Goal: Information Seeking & Learning: Learn about a topic

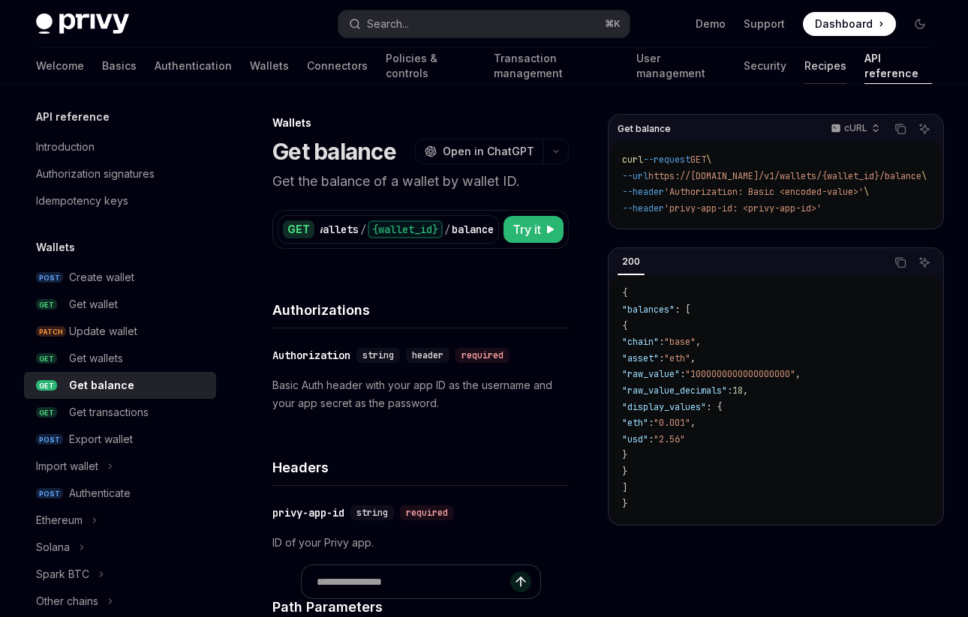
click at [804, 70] on link "Recipes" at bounding box center [825, 66] width 42 height 36
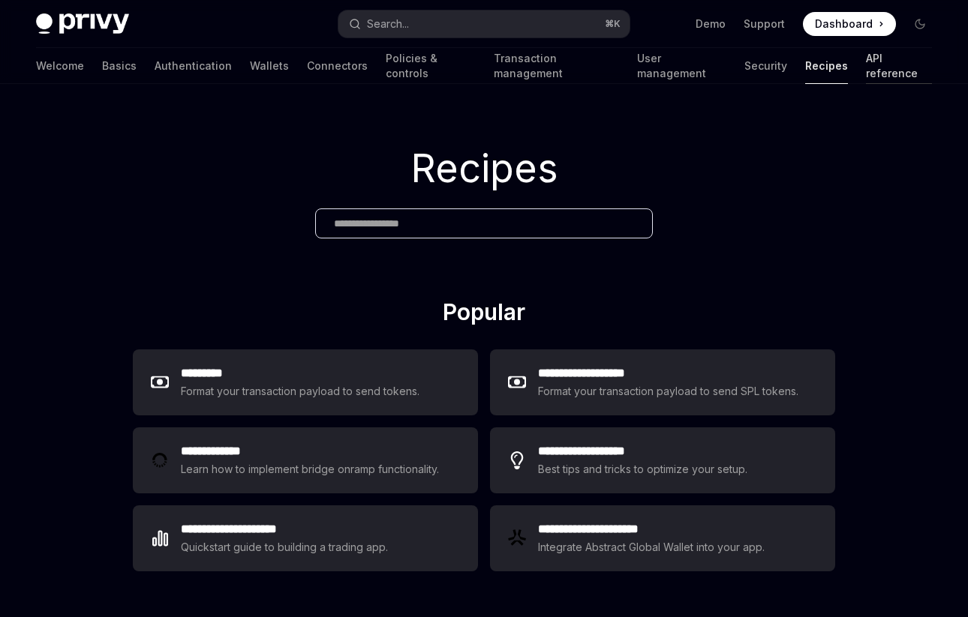
click at [866, 77] on link "API reference" at bounding box center [899, 66] width 66 height 36
type textarea "*"
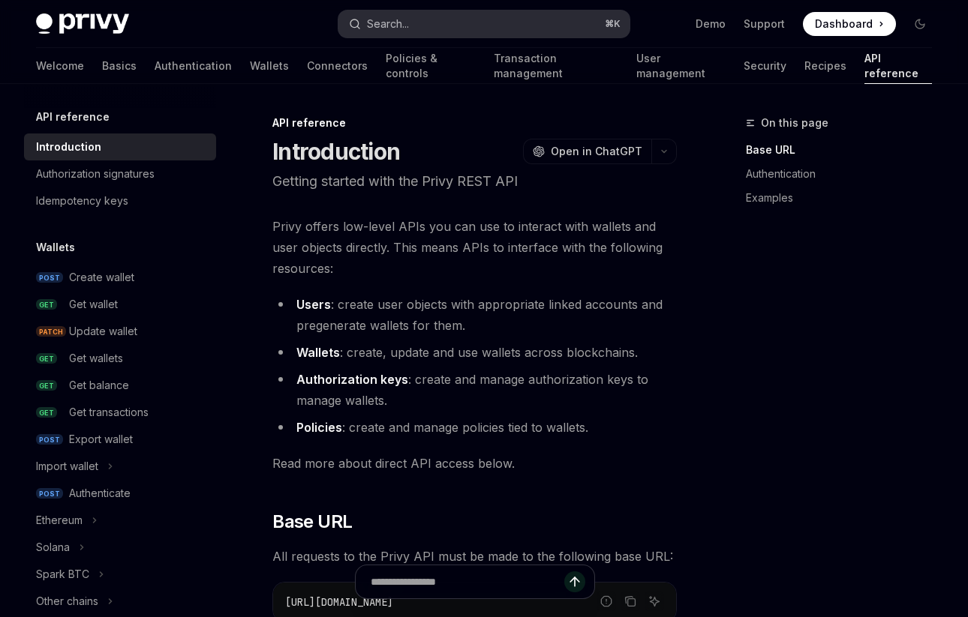
click at [526, 27] on button "Search... ⌘ K" at bounding box center [483, 24] width 290 height 27
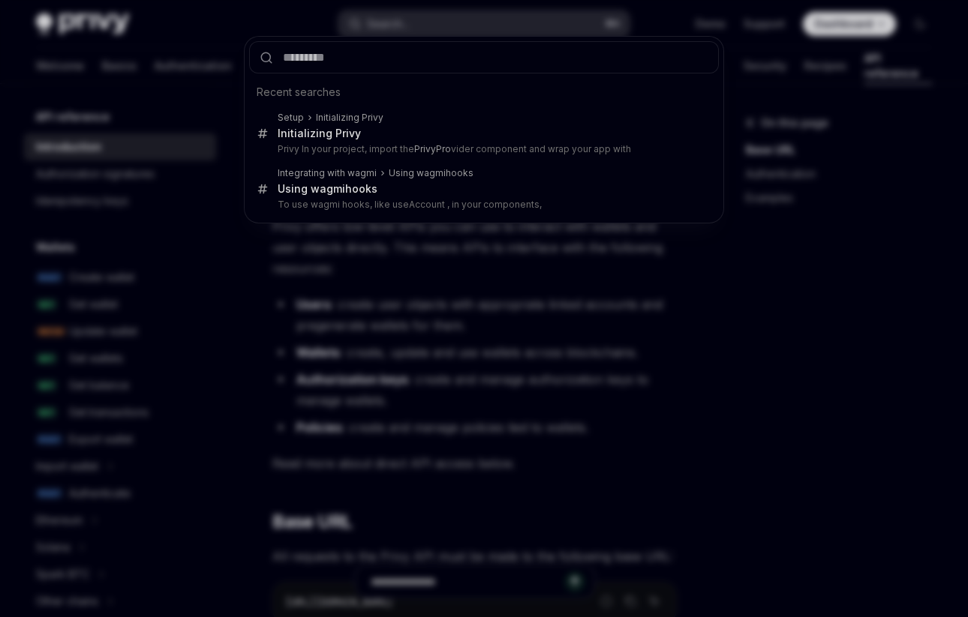
type input "*"
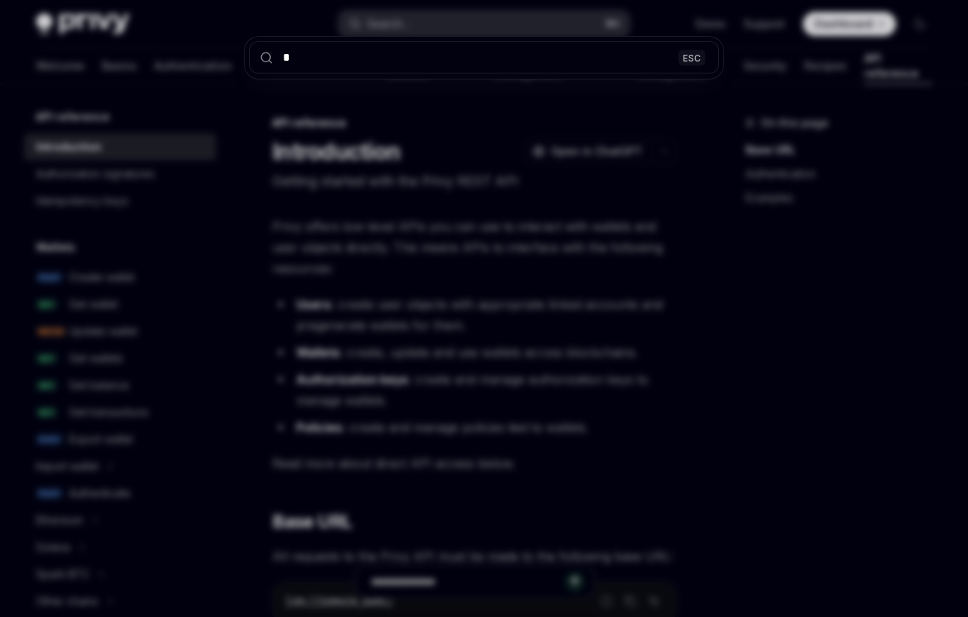
type textarea "*"
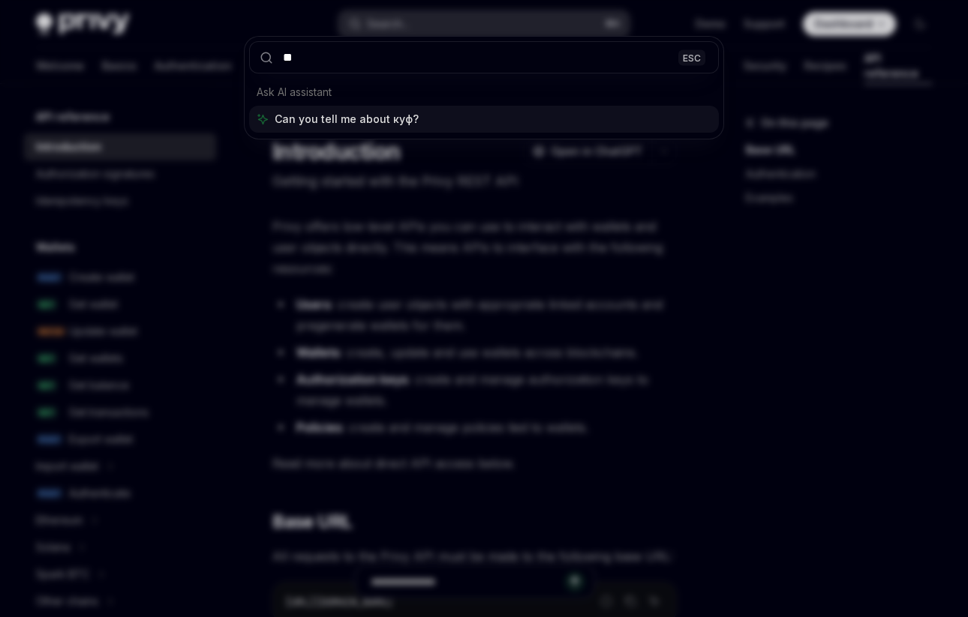
type input "*"
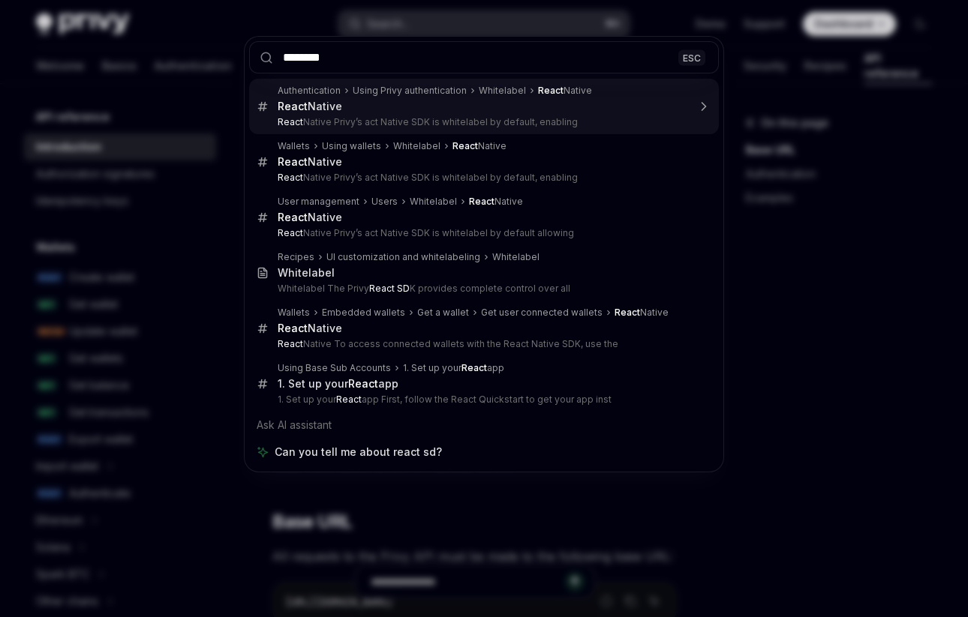
type input "*********"
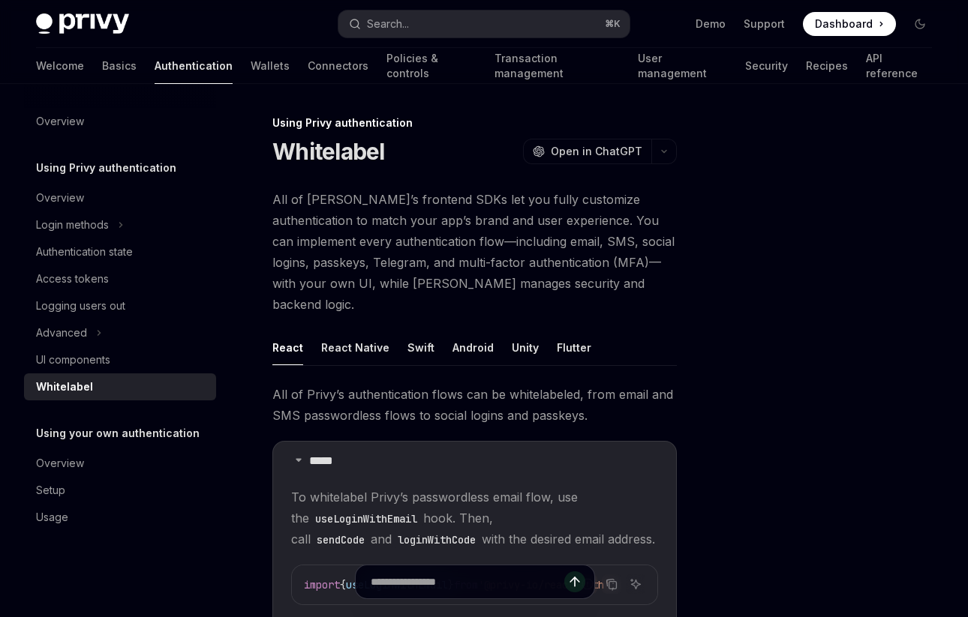
type textarea "*"
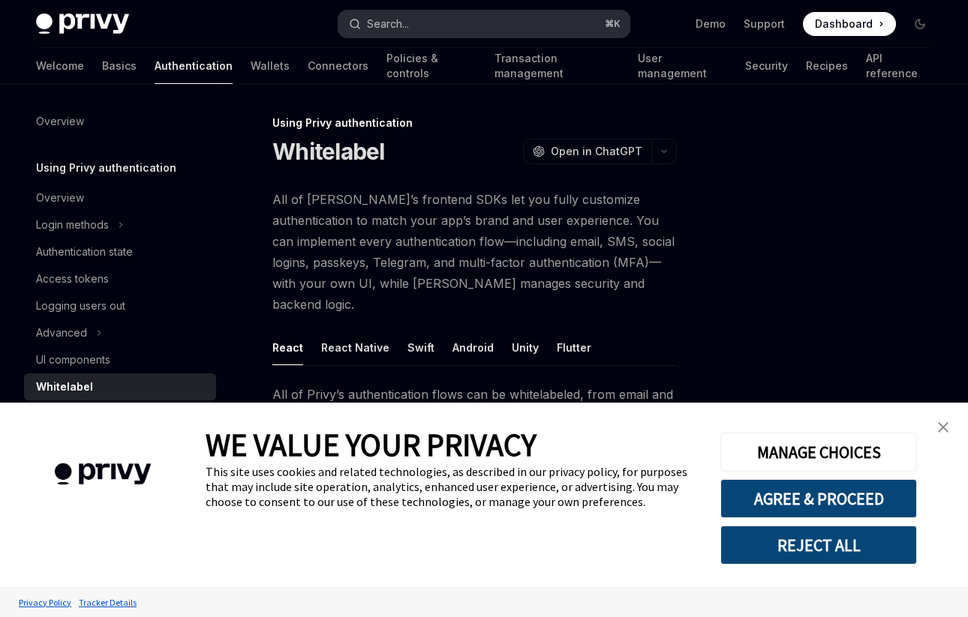
click at [434, 14] on button "Search... ⌘ K" at bounding box center [483, 24] width 290 height 27
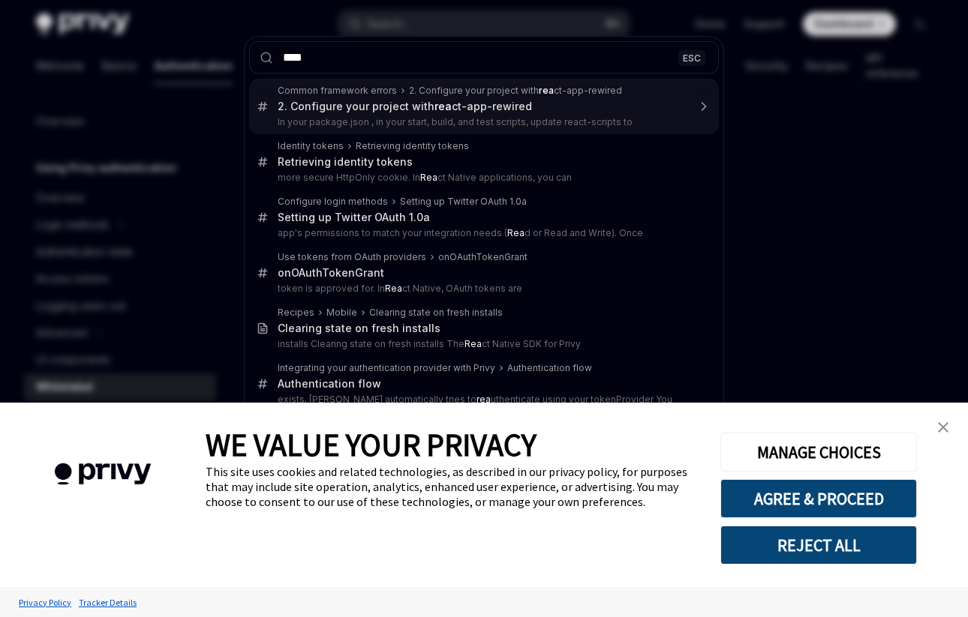
type input "*****"
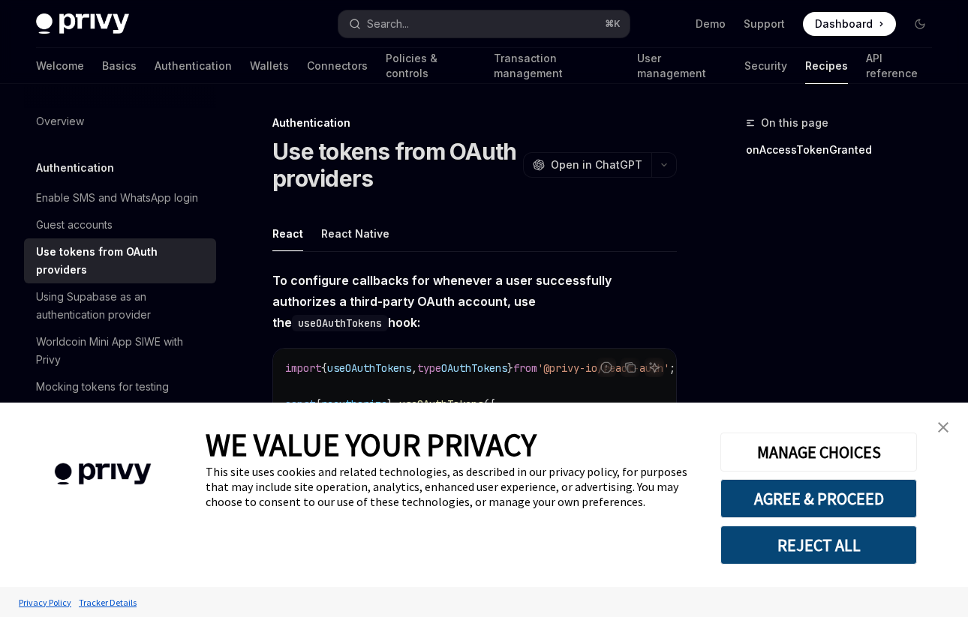
scroll to position [764, 0]
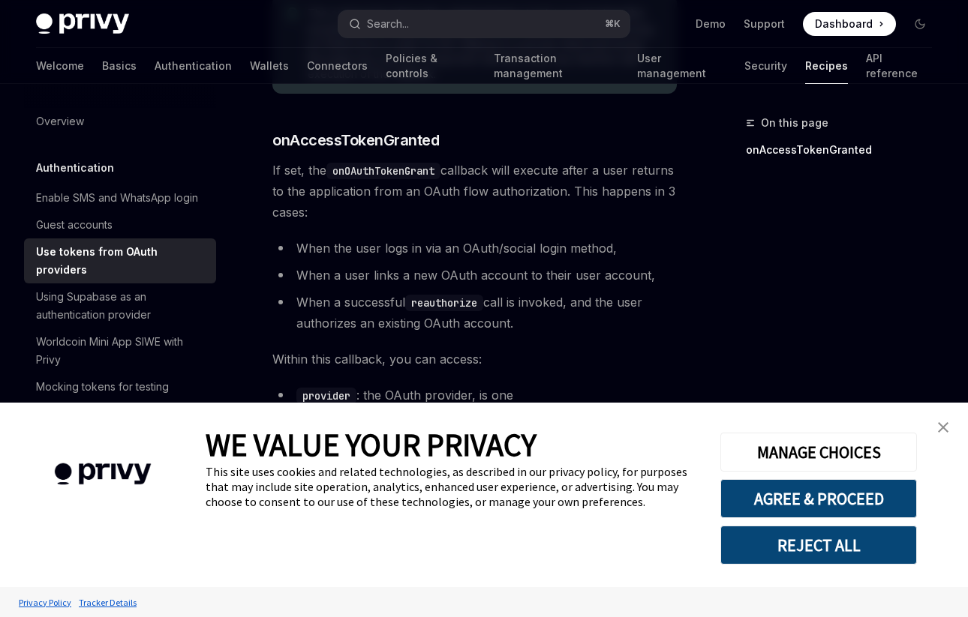
click at [937, 431] on link "close banner" at bounding box center [943, 428] width 30 height 30
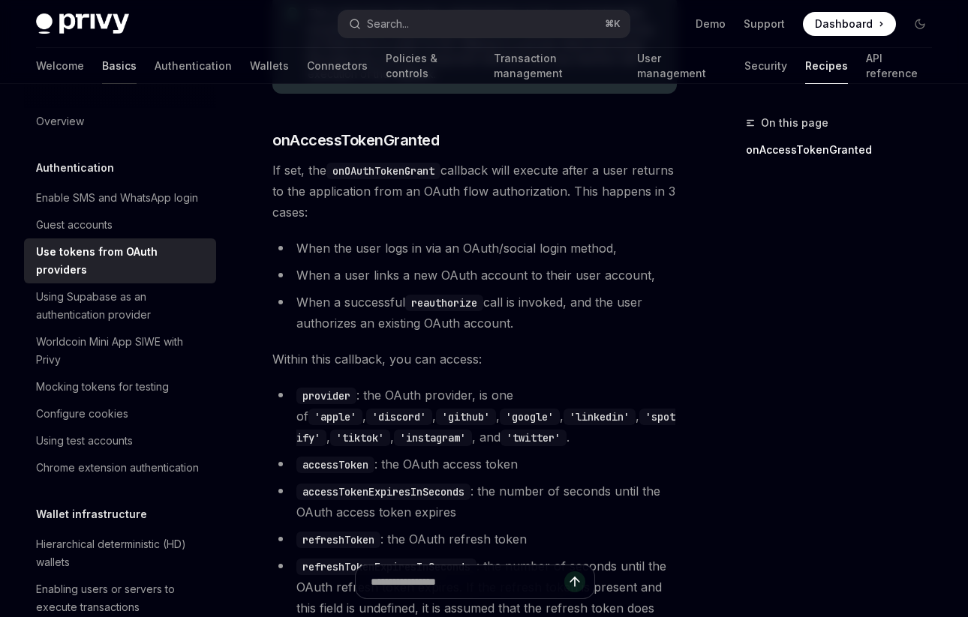
click at [102, 54] on link "Basics" at bounding box center [119, 66] width 35 height 36
type textarea "*"
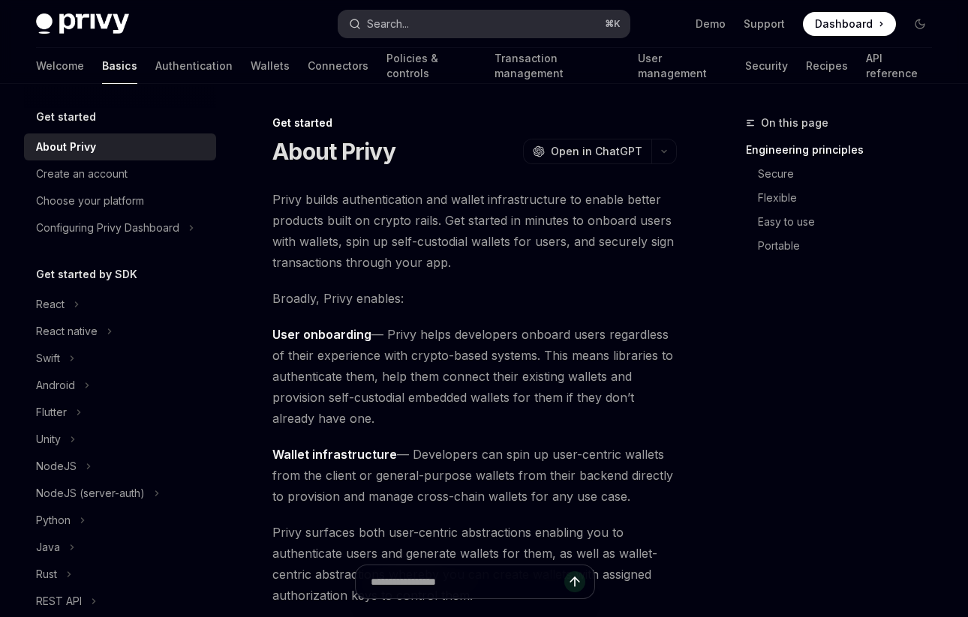
click at [465, 17] on button "Search... ⌘ K" at bounding box center [483, 24] width 290 height 27
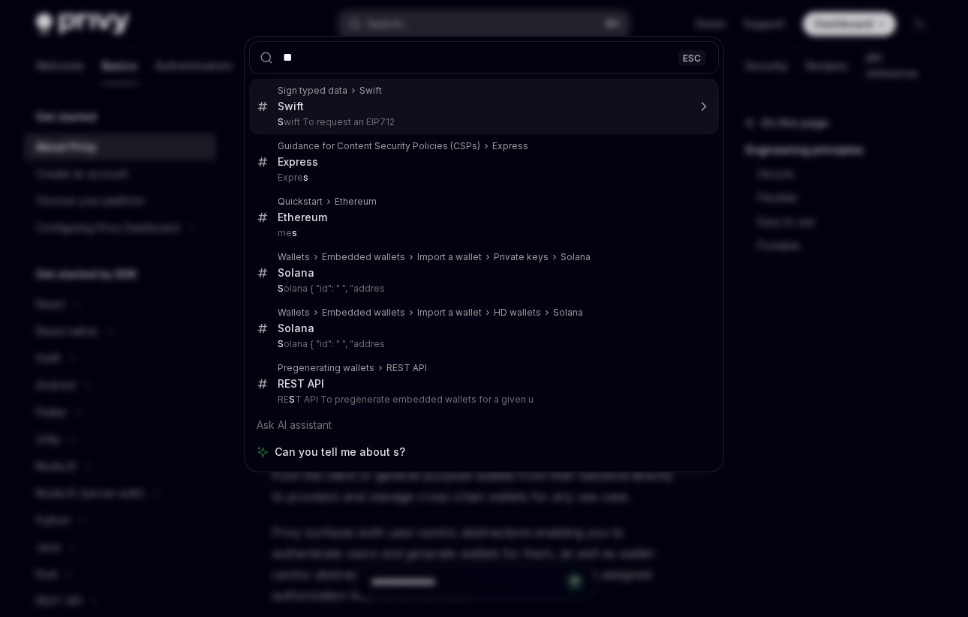
type input "***"
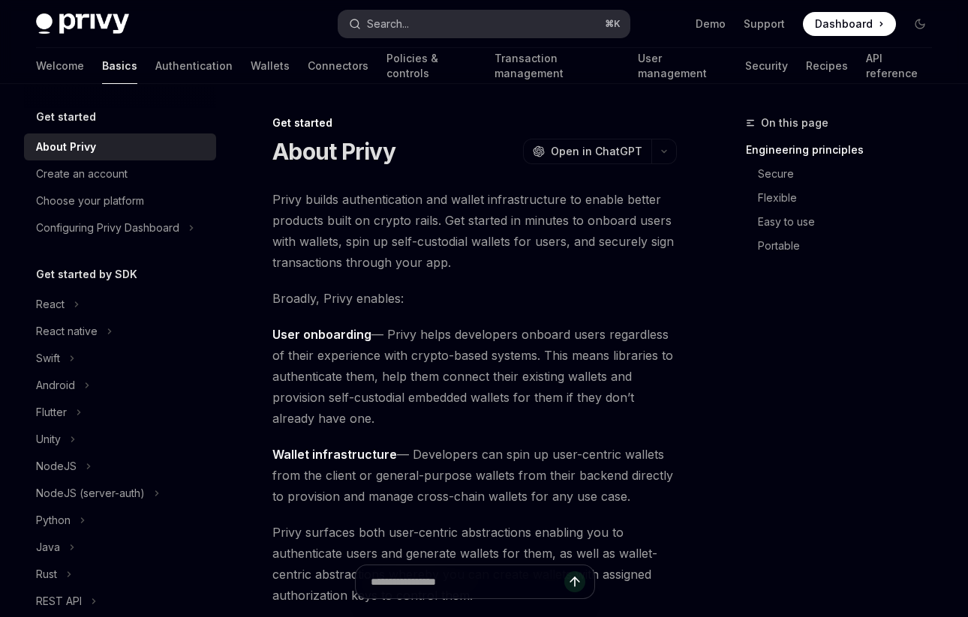
click at [486, 17] on button "Search... ⌘ K" at bounding box center [483, 24] width 290 height 27
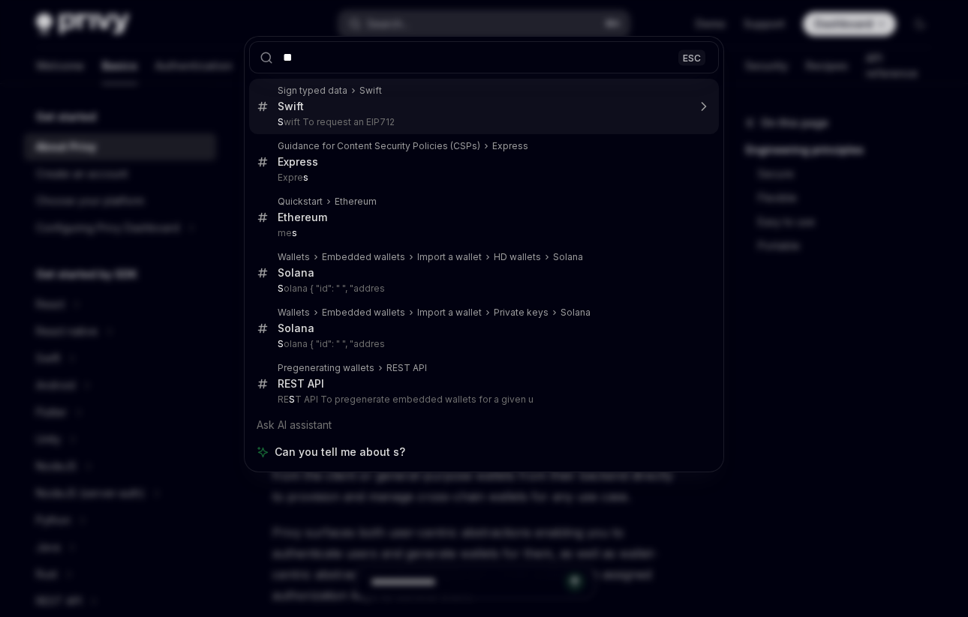
type input "***"
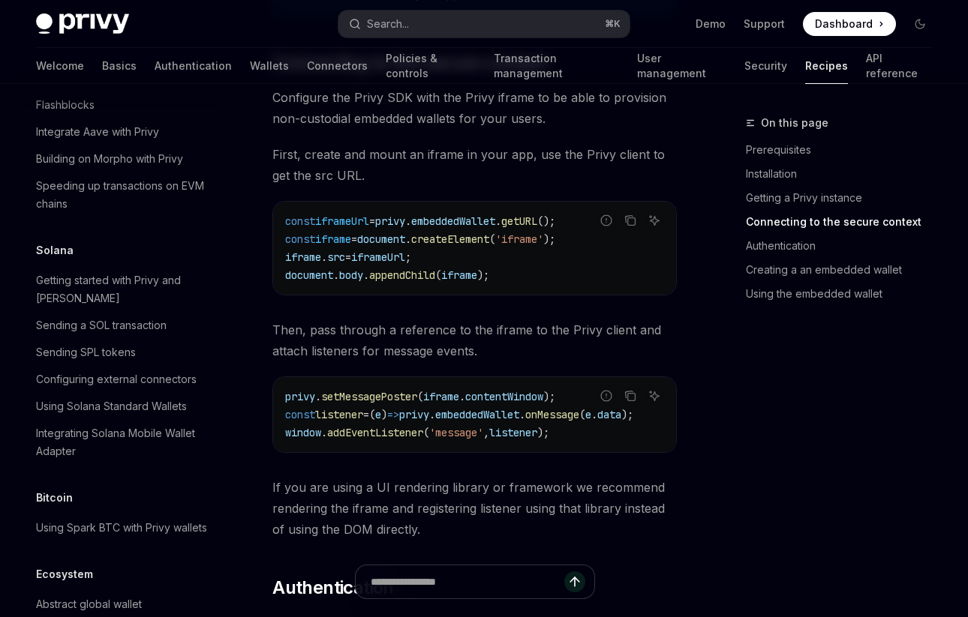
scroll to position [2270, 0]
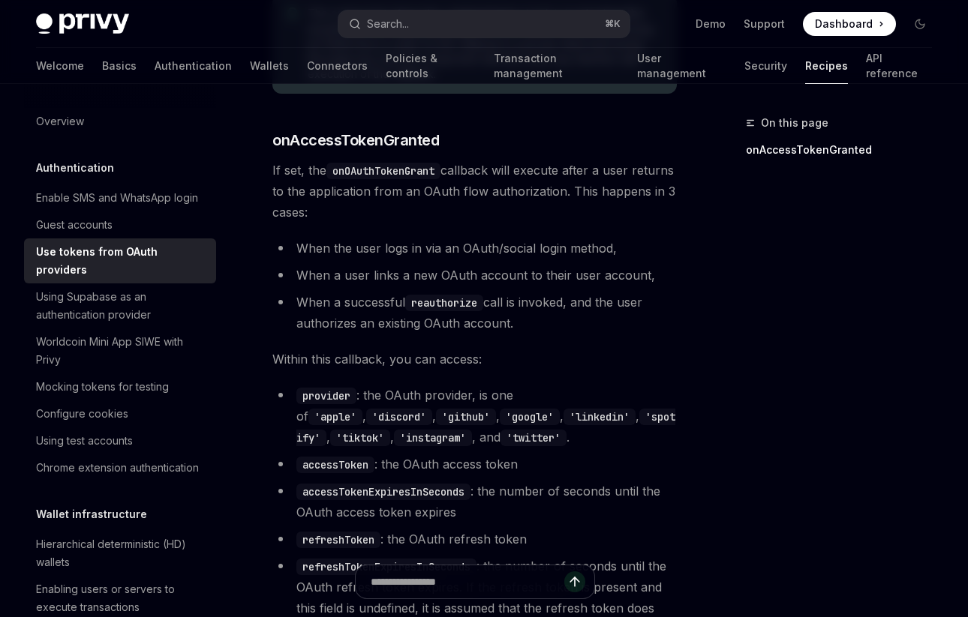
type textarea "*"
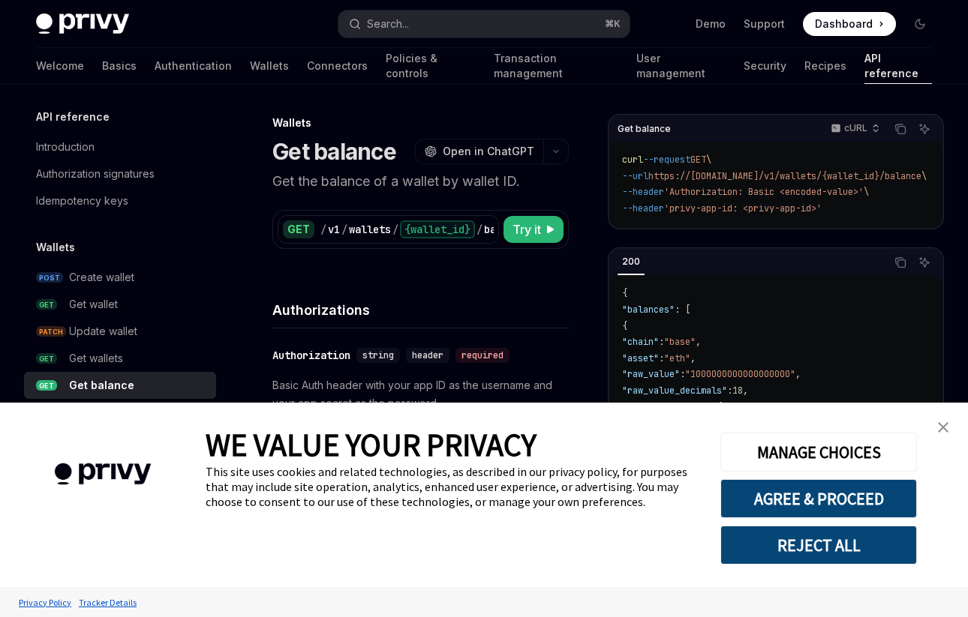
click at [950, 427] on link "close banner" at bounding box center [943, 428] width 30 height 30
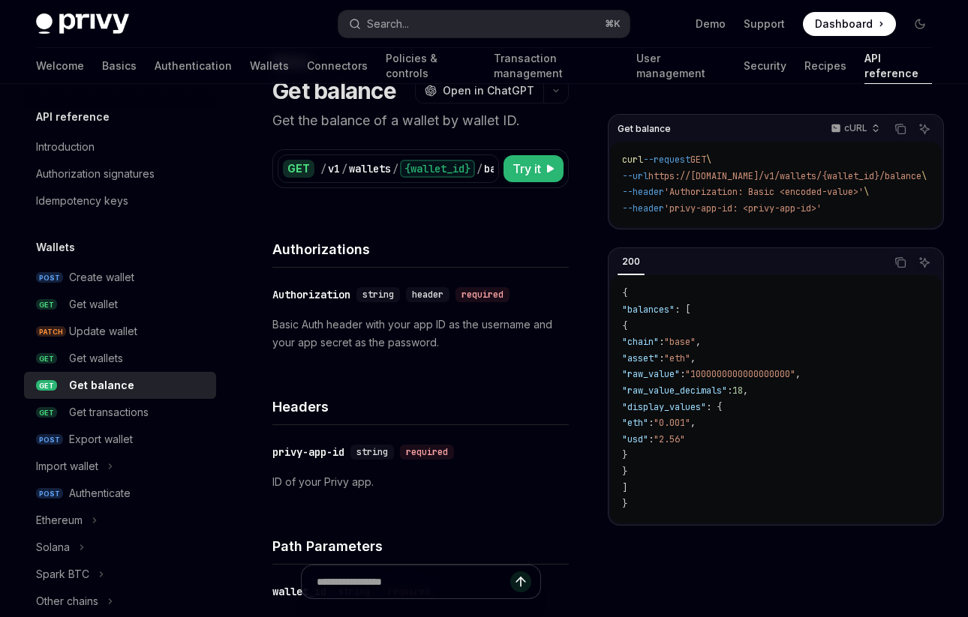
scroll to position [4, 0]
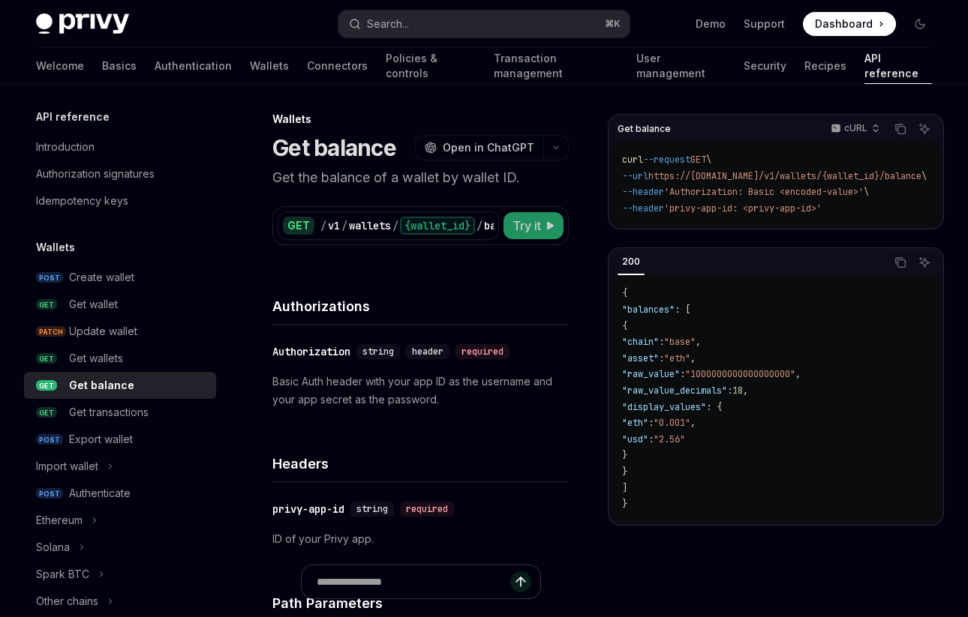
click at [540, 220] on span "Try it" at bounding box center [526, 226] width 29 height 18
type textarea "*"
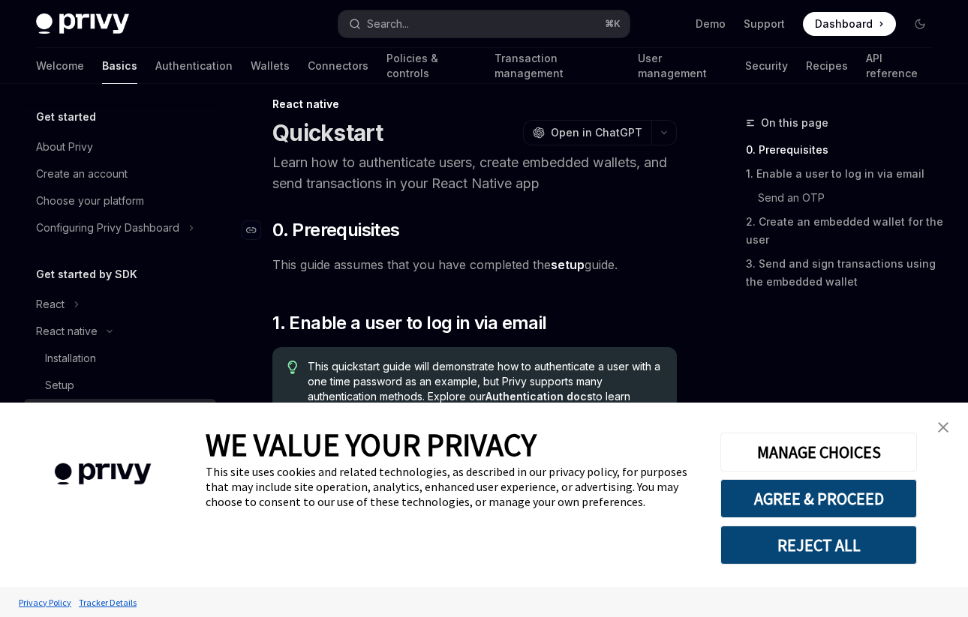
scroll to position [26, 0]
